Goal: Task Accomplishment & Management: Use online tool/utility

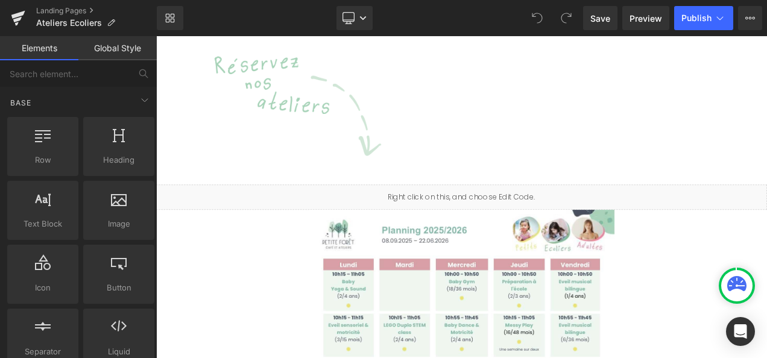
scroll to position [593, 0]
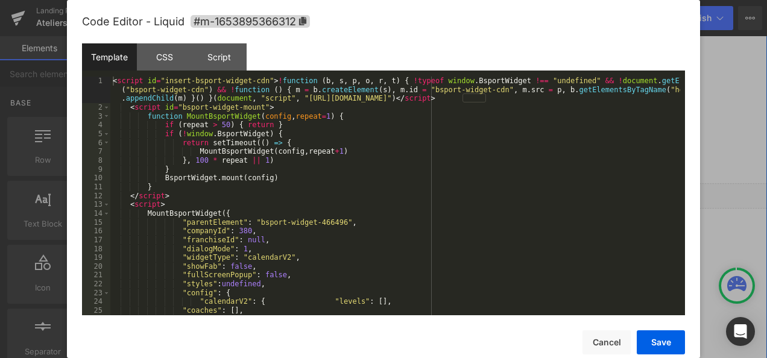
click at [535, 215] on link at bounding box center [535, 222] width 13 height 14
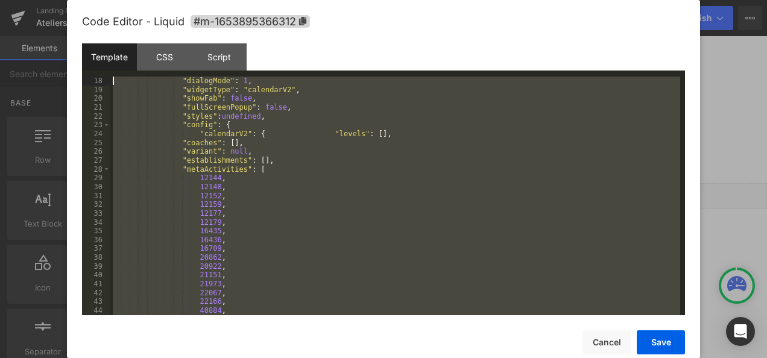
scroll to position [0, 0]
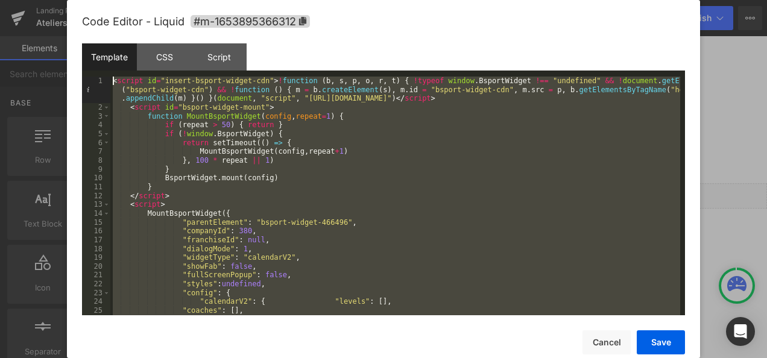
drag, startPoint x: 275, startPoint y: 315, endPoint x: 102, endPoint y: -45, distance: 398.7
click at [102, 0] on html "You are previewing how the will restyle your page. You can not edit Elements in…" at bounding box center [383, 179] width 767 height 358
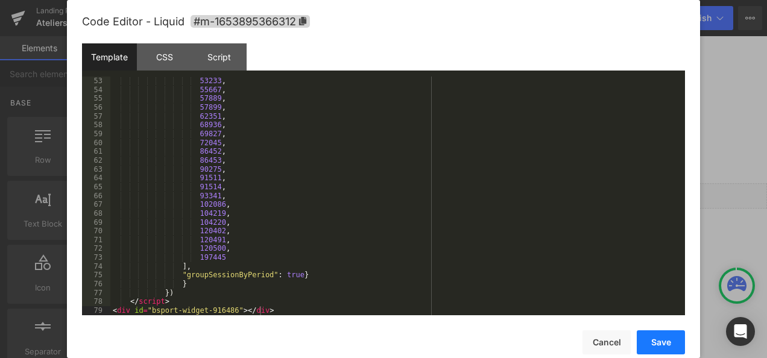
click at [0, 0] on button "Save" at bounding box center [0, 0] width 0 height 0
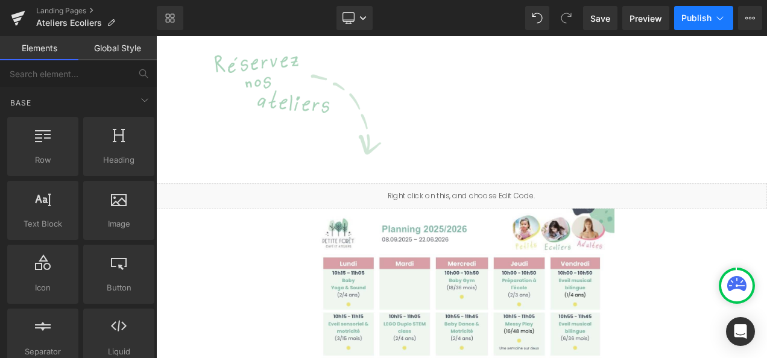
click at [696, 20] on span "Publish" at bounding box center [696, 18] width 30 height 10
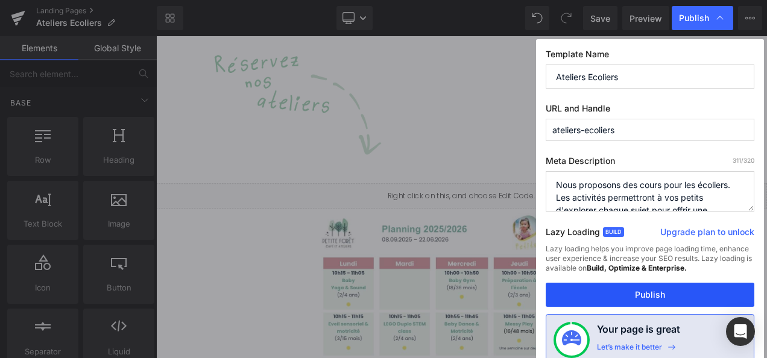
click at [653, 293] on button "Publish" at bounding box center [649, 295] width 209 height 24
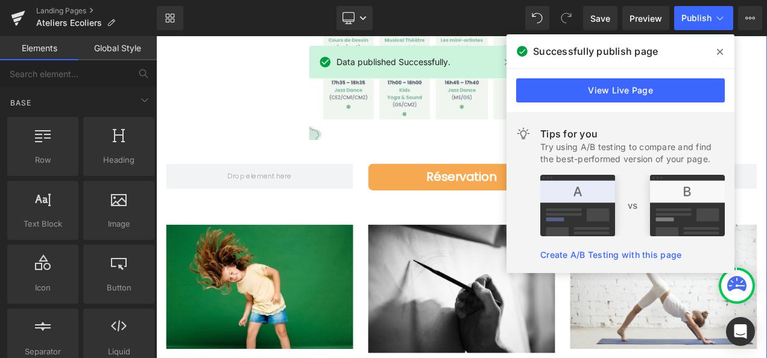
scroll to position [1186, 0]
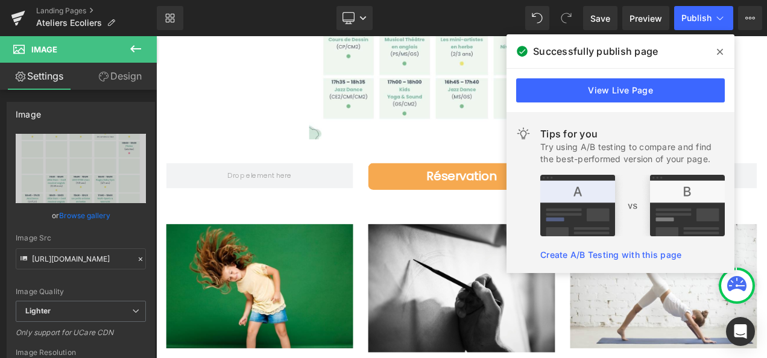
click at [720, 49] on icon at bounding box center [720, 52] width 6 height 10
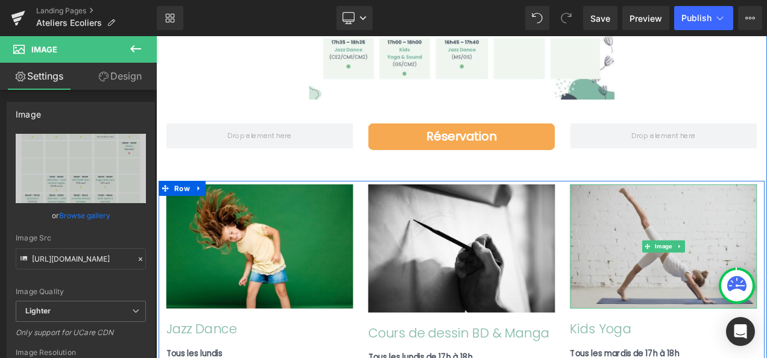
scroll to position [1207, 0]
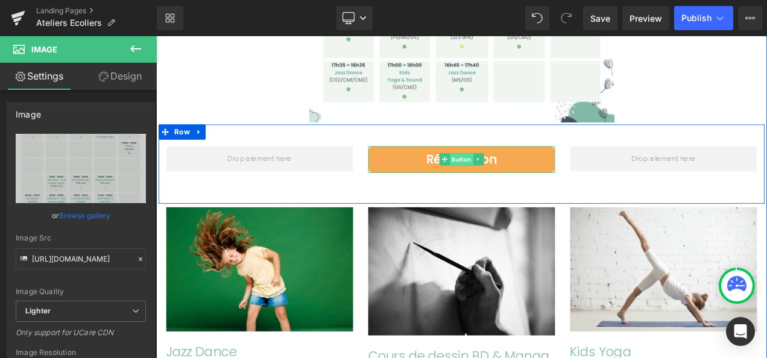
click at [516, 176] on span "Button" at bounding box center [521, 183] width 28 height 14
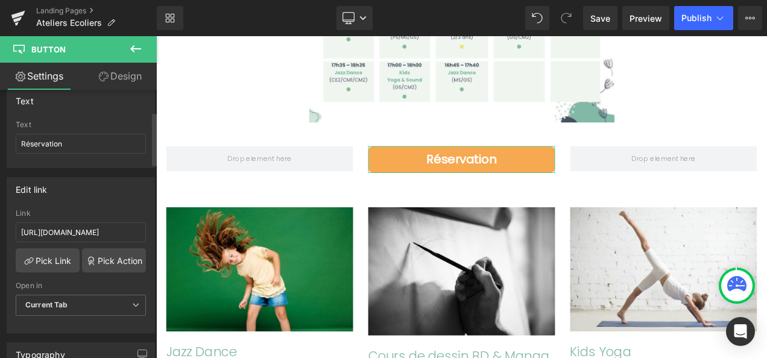
scroll to position [109, 0]
click at [79, 229] on input "https://backoffice.bsport.io/m/Petite%20For%C3%AAt/380/calendar/?isPreview=true…" at bounding box center [81, 231] width 130 height 20
paste input ",197445"
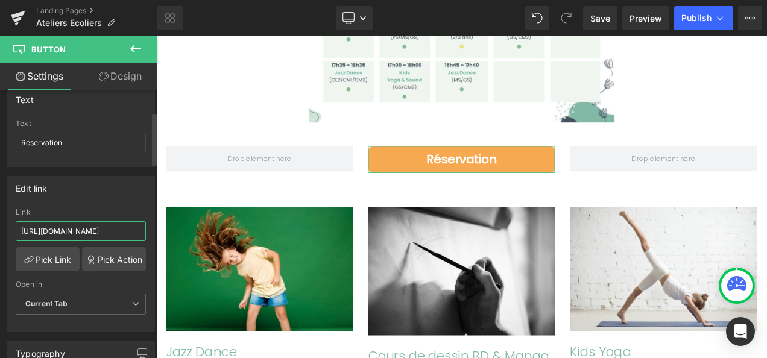
scroll to position [0, 1308]
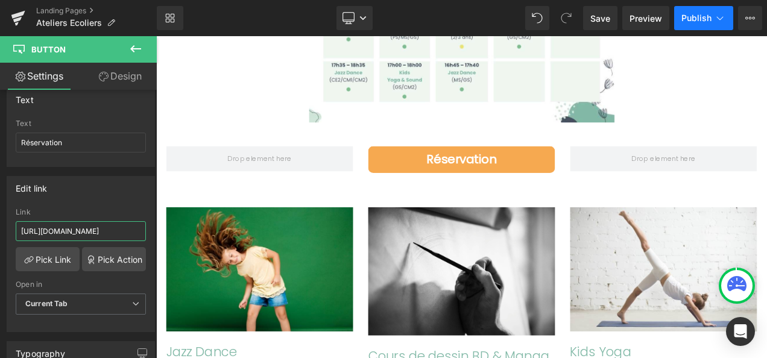
type input "https://backoffice.bsport.io/m/Petite%20For%C3%AAt/380/calendar/?isPreview=true…"
click at [709, 19] on span "Publish" at bounding box center [696, 18] width 30 height 10
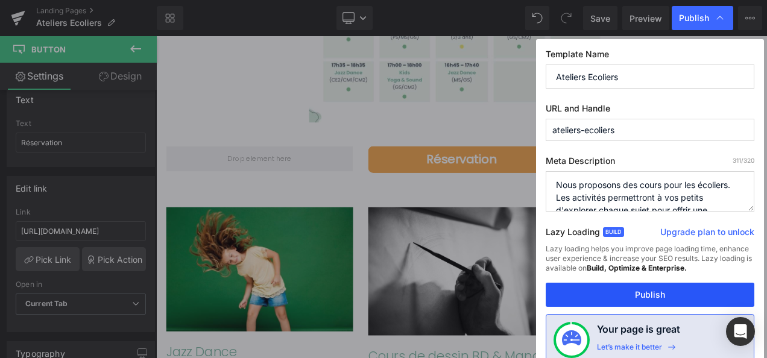
click at [658, 294] on button "Publish" at bounding box center [649, 295] width 209 height 24
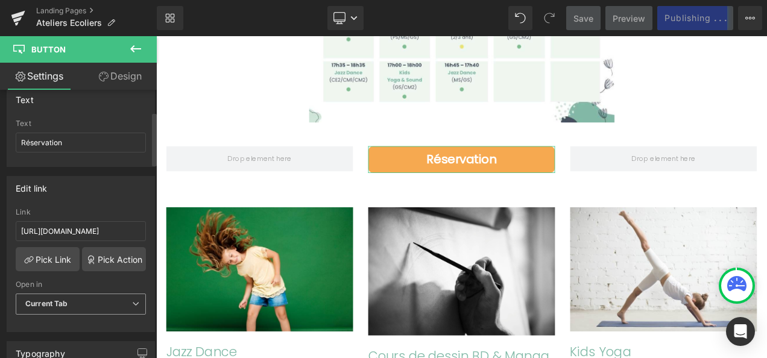
click at [134, 300] on icon at bounding box center [135, 303] width 7 height 7
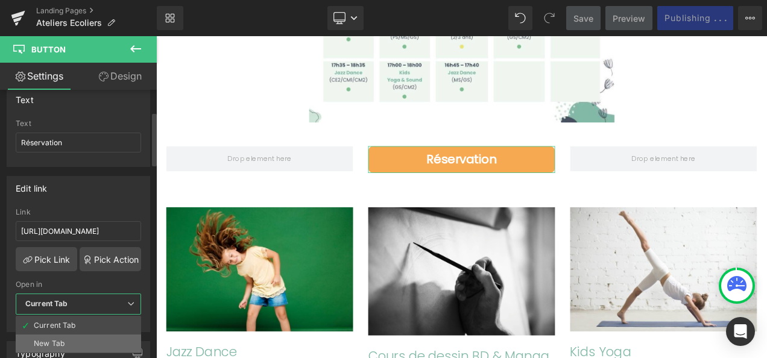
click at [67, 335] on li "New Tab" at bounding box center [78, 344] width 125 height 18
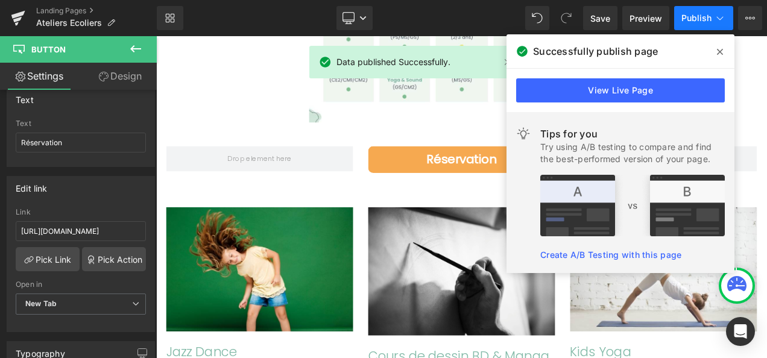
click at [699, 16] on span "Publish" at bounding box center [696, 18] width 30 height 10
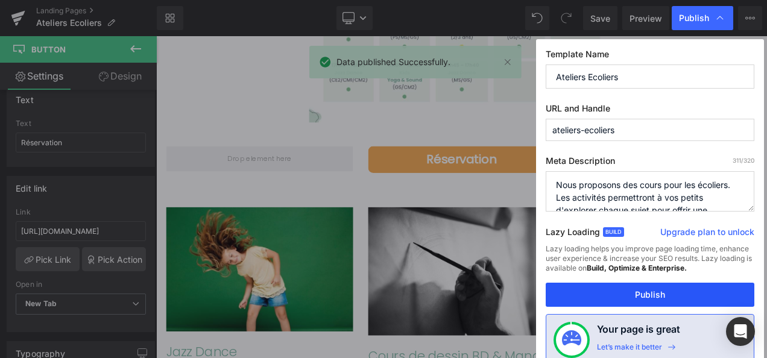
click at [641, 289] on button "Publish" at bounding box center [649, 295] width 209 height 24
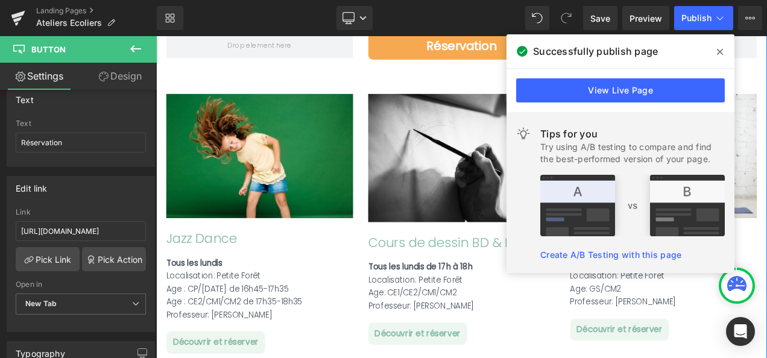
scroll to position [1342, 0]
click at [720, 52] on icon at bounding box center [720, 52] width 6 height 6
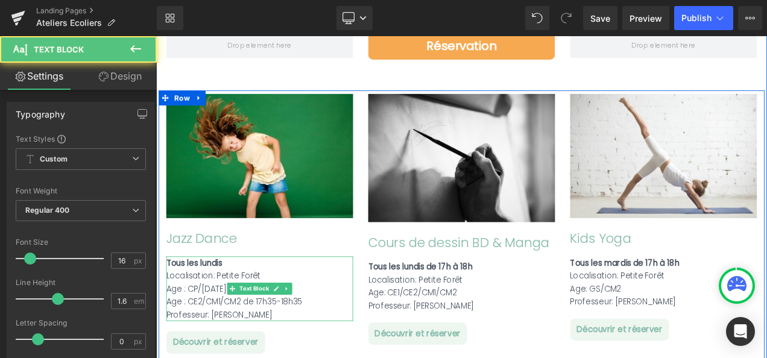
click at [238, 299] on div "Tous les lundis" at bounding box center [279, 307] width 223 height 16
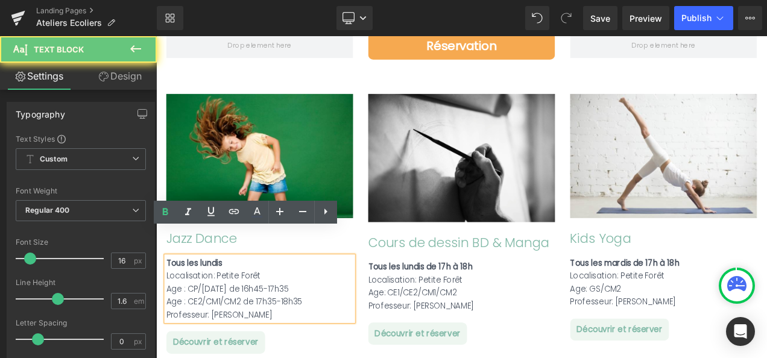
click at [238, 299] on div "Tous les lundis" at bounding box center [279, 307] width 223 height 16
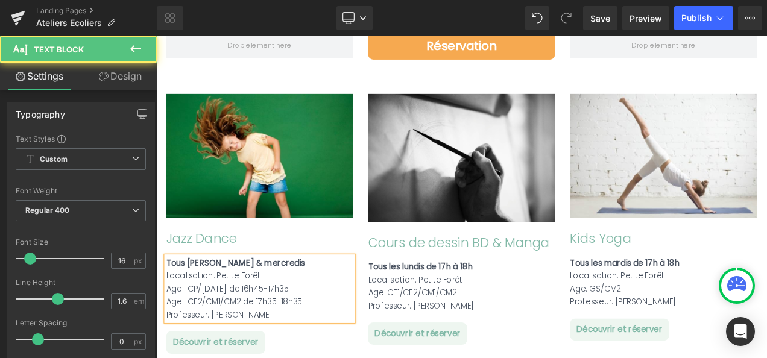
click at [272, 300] on strong "Tous les lundis & mercredis" at bounding box center [251, 307] width 166 height 14
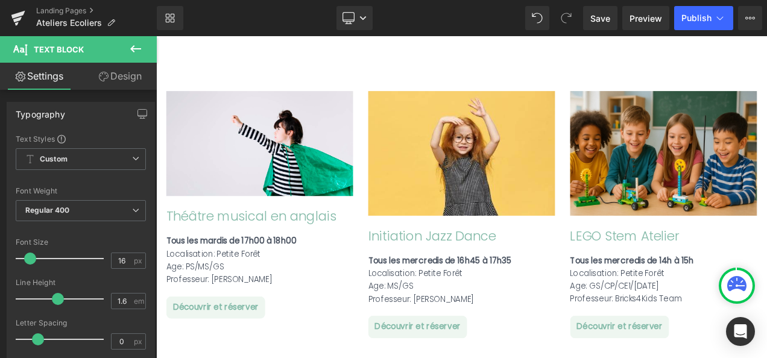
scroll to position [1647, 0]
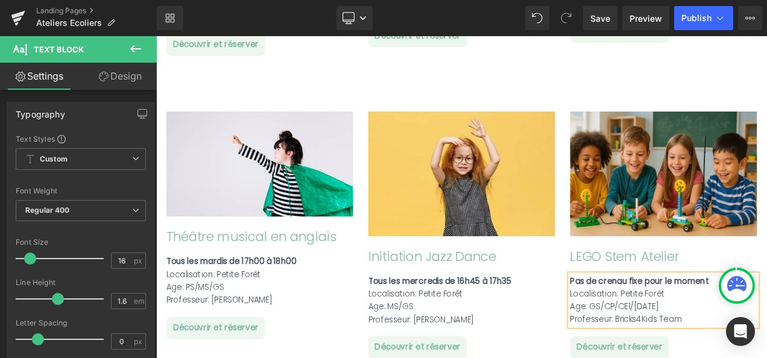
scroll to position [1699, 0]
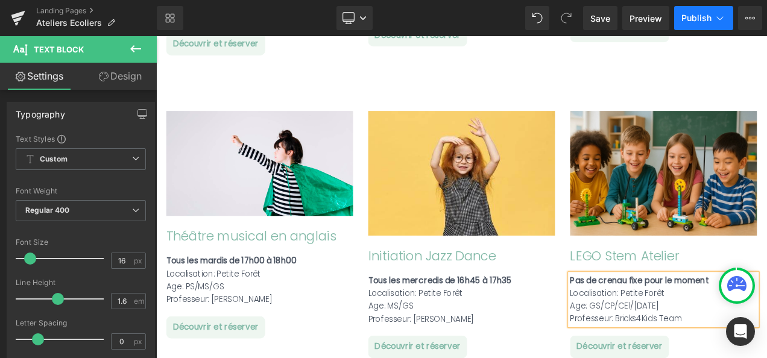
click at [700, 12] on button "Publish" at bounding box center [703, 18] width 59 height 24
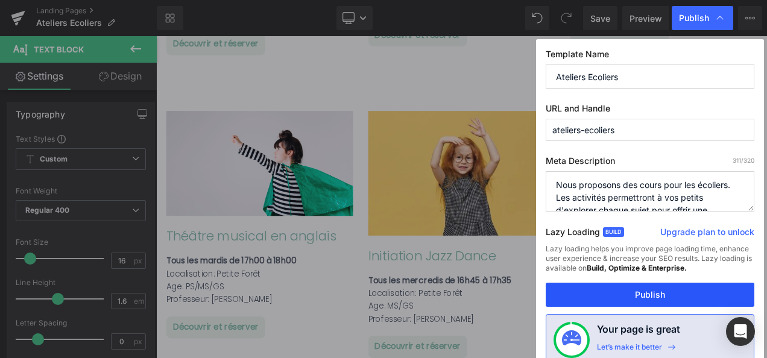
click at [651, 291] on button "Publish" at bounding box center [649, 295] width 209 height 24
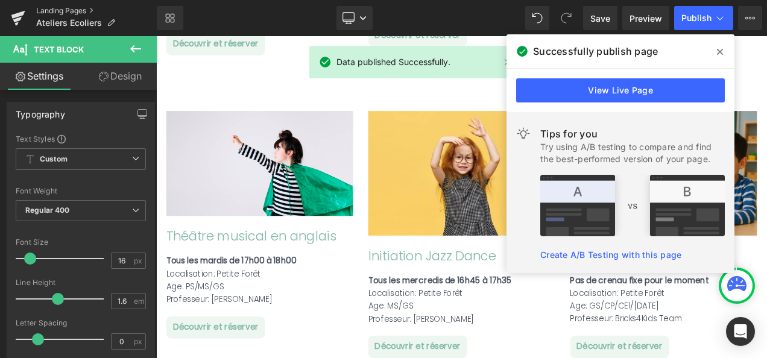
click at [59, 6] on link "Landing Pages" at bounding box center [96, 11] width 121 height 10
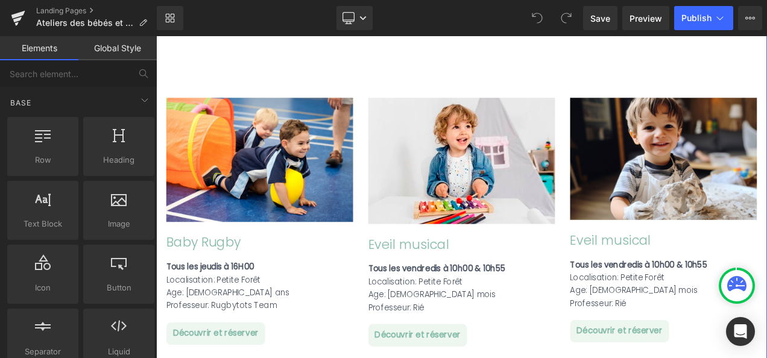
scroll to position [1873, 0]
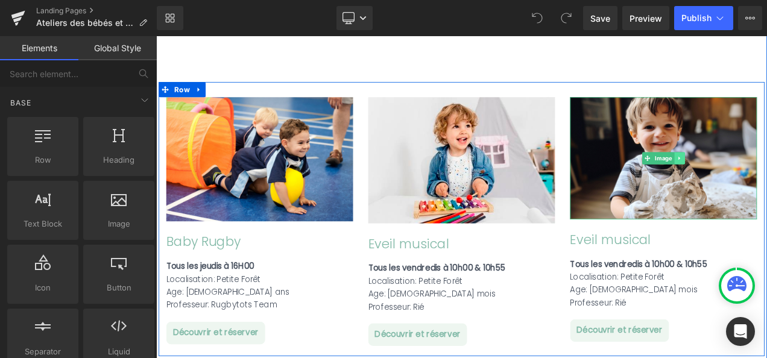
click at [766, 178] on icon at bounding box center [781, 181] width 7 height 7
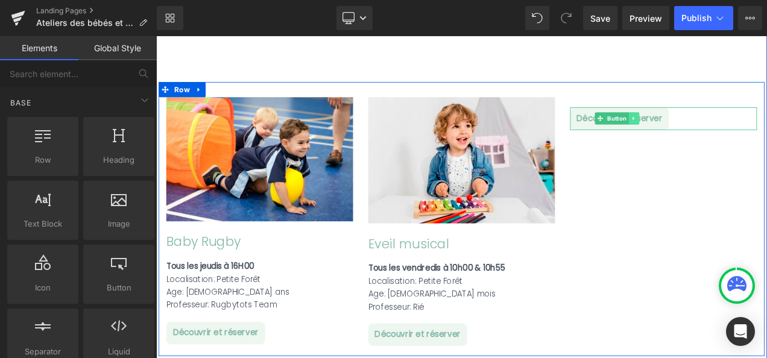
click at [723, 131] on icon at bounding box center [726, 134] width 7 height 7
click at [729, 131] on icon at bounding box center [732, 134] width 7 height 7
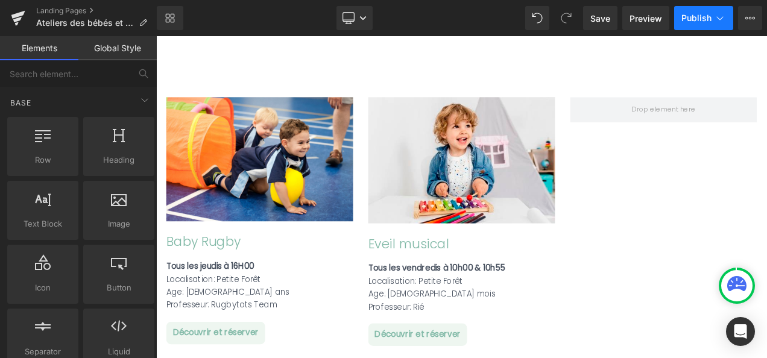
click at [710, 17] on span "Publish" at bounding box center [696, 18] width 30 height 10
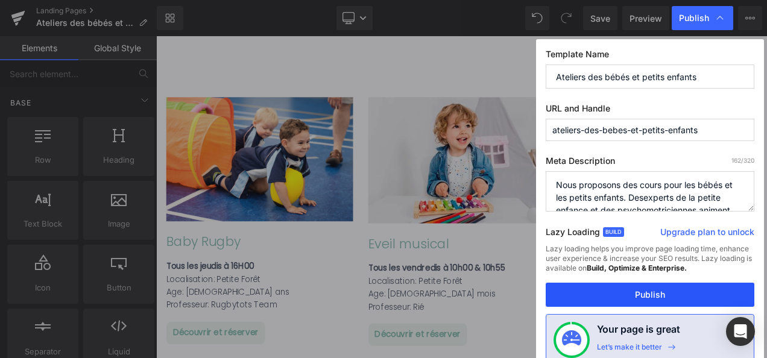
click at [641, 295] on button "Publish" at bounding box center [649, 295] width 209 height 24
